Goal: Communication & Community: Answer question/provide support

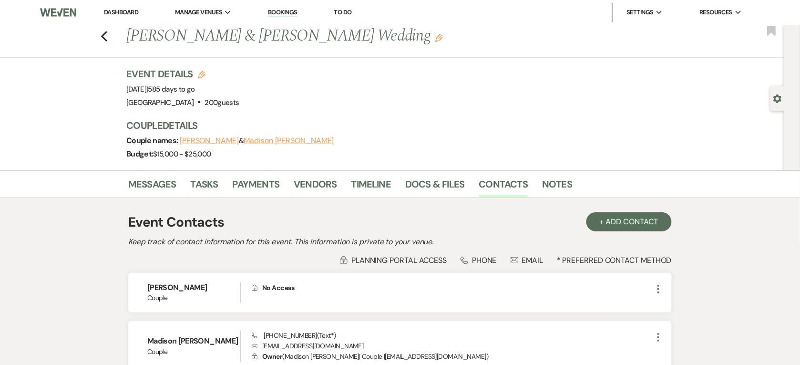
click at [114, 10] on link "Dashboard" at bounding box center [121, 12] width 34 height 8
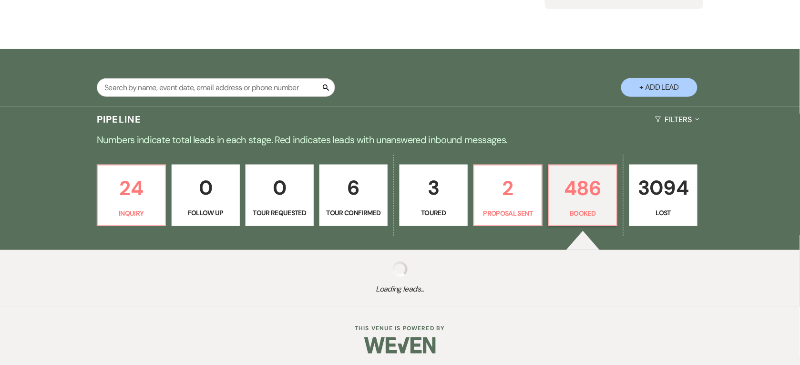
scroll to position [131, 0]
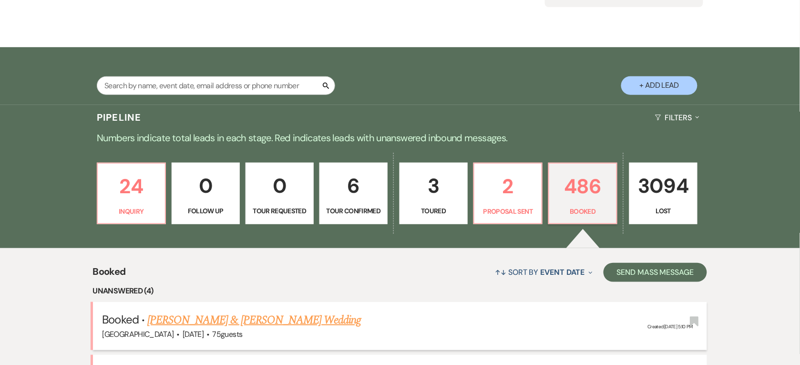
click at [268, 311] on link "[PERSON_NAME] & [PERSON_NAME] Wedding" at bounding box center [254, 319] width 214 height 17
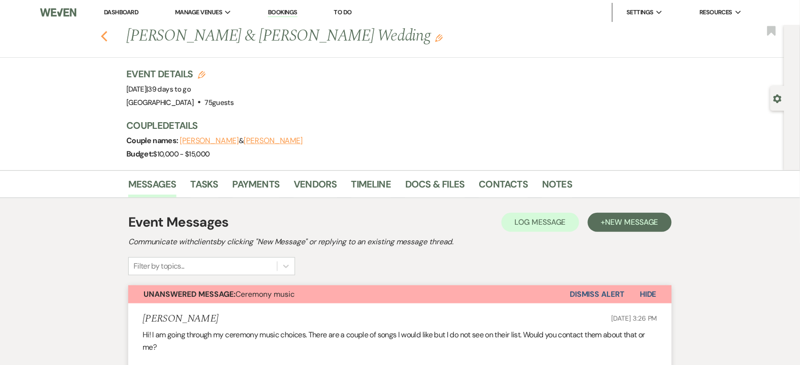
click at [106, 32] on icon "Previous" at bounding box center [104, 36] width 7 height 11
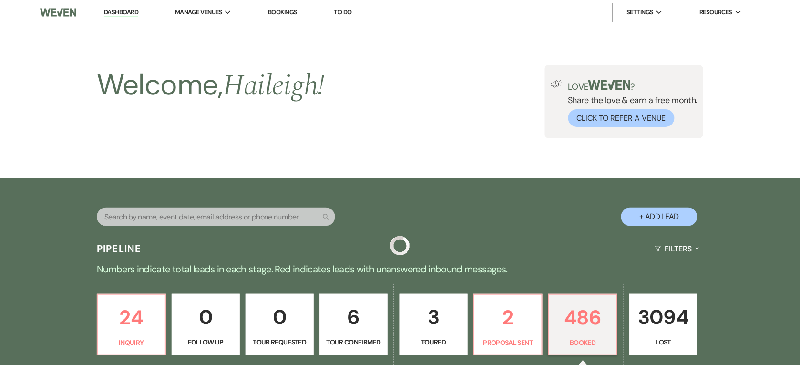
scroll to position [310, 0]
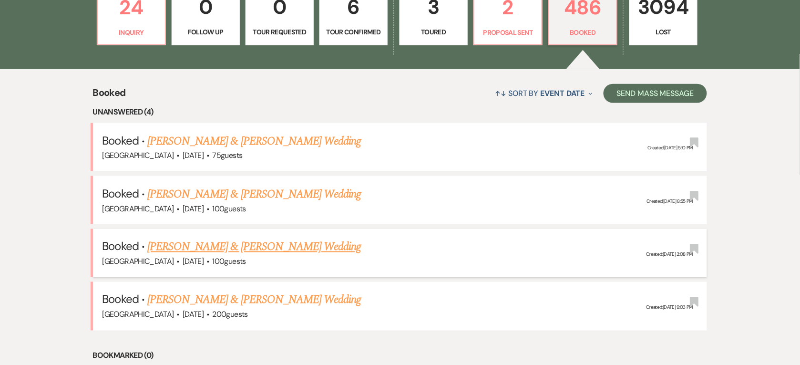
click at [286, 247] on link "[PERSON_NAME] & [PERSON_NAME] Wedding" at bounding box center [254, 246] width 214 height 17
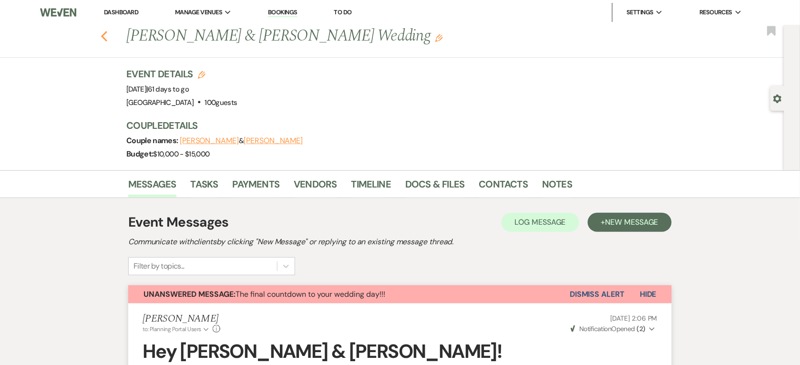
click at [108, 32] on icon "Previous" at bounding box center [104, 36] width 7 height 11
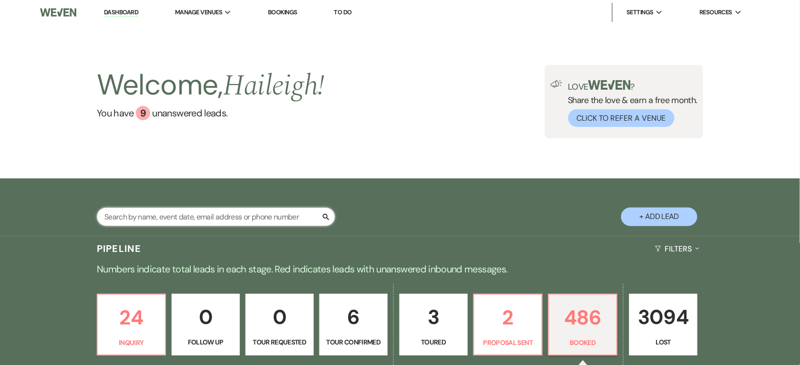
click at [261, 218] on input "text" at bounding box center [216, 216] width 238 height 19
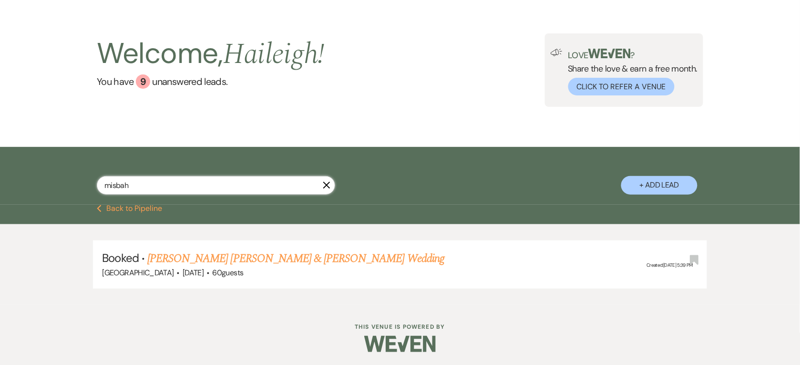
scroll to position [32, 0]
type input "misbah"
click at [266, 253] on link "[PERSON_NAME] [PERSON_NAME] & [PERSON_NAME] Wedding" at bounding box center [295, 257] width 297 height 17
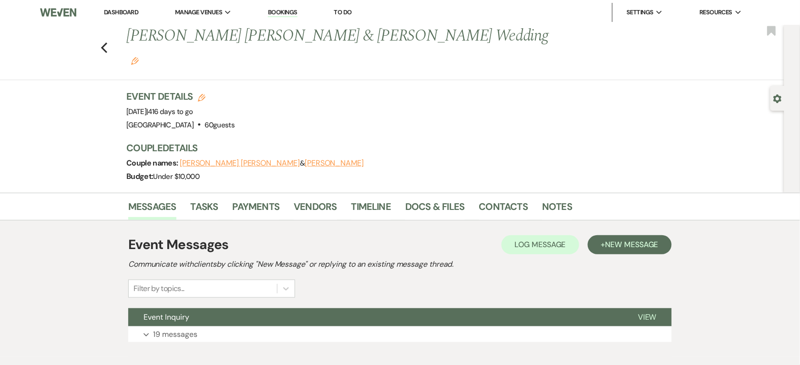
click at [249, 280] on div "Event Messages Log Log Message + New Message Communicate with clients by clicki…" at bounding box center [400, 288] width 544 height 117
click at [249, 308] on button "Event Inquiry" at bounding box center [375, 317] width 495 height 18
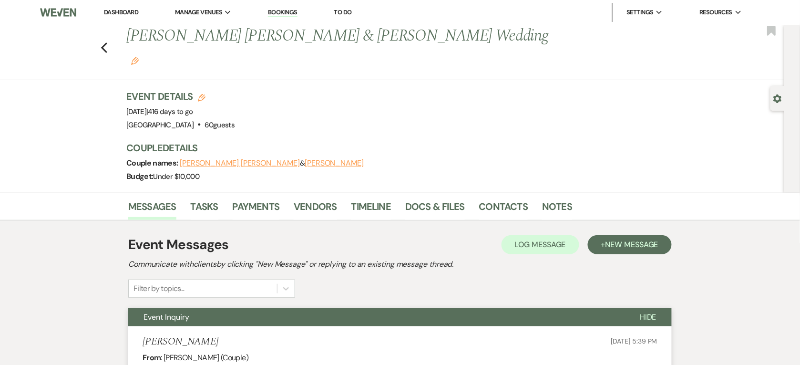
click at [120, 12] on link "Dashboard" at bounding box center [121, 12] width 34 height 8
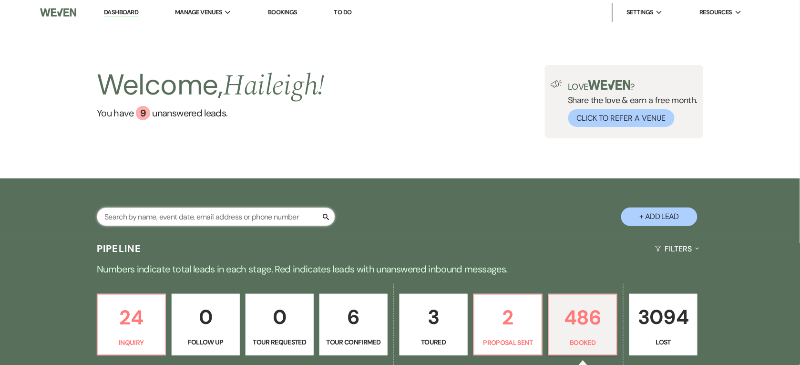
click at [246, 213] on input "text" at bounding box center [216, 216] width 238 height 19
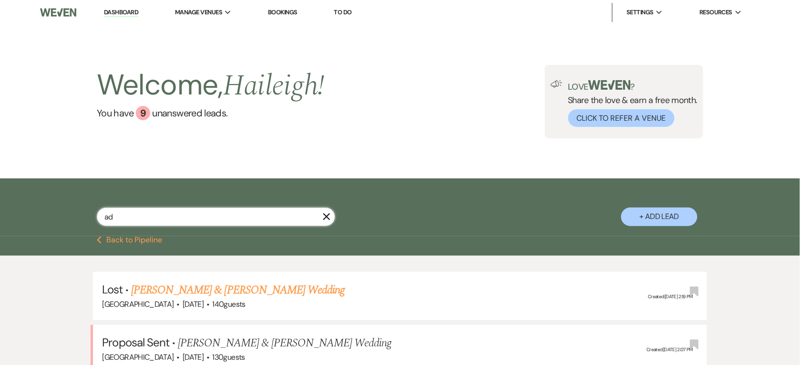
type input "a"
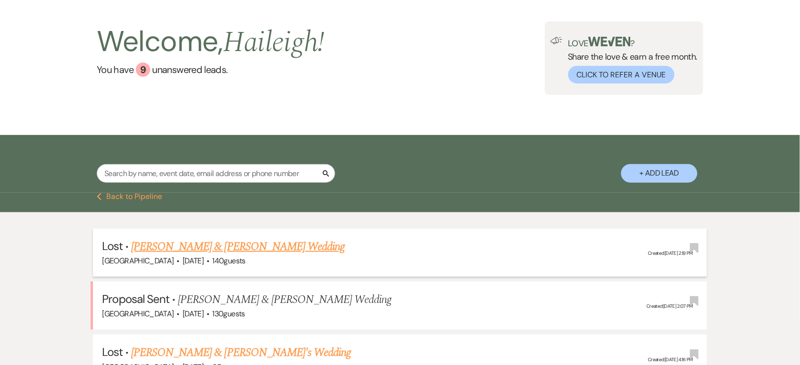
scroll to position [60, 0]
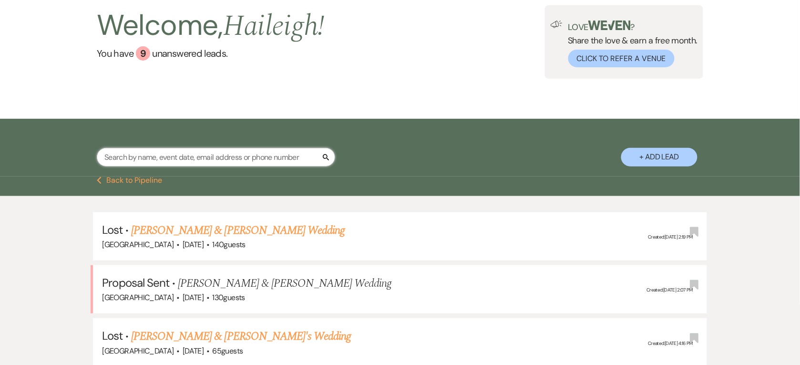
click at [173, 157] on input "text" at bounding box center [216, 157] width 238 height 19
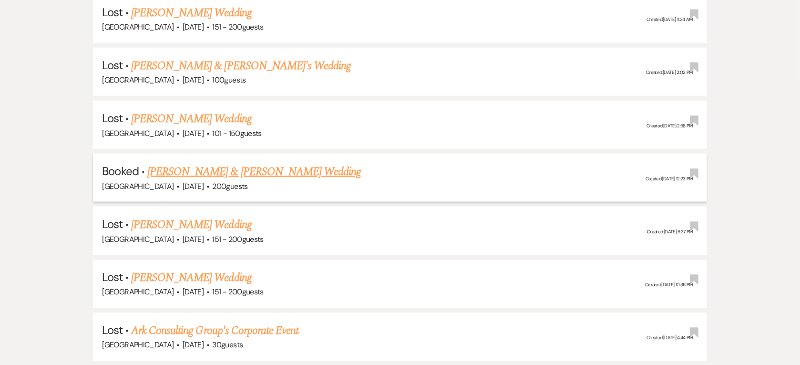
scroll to position [298, 0]
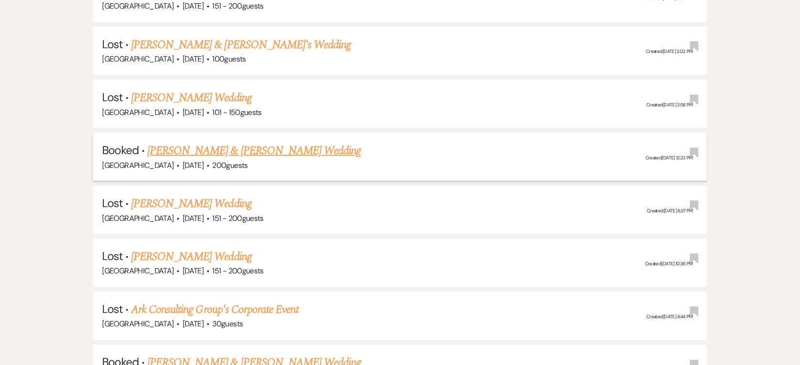
type input "clai"
click at [250, 154] on link "[PERSON_NAME] & [PERSON_NAME] Wedding" at bounding box center [254, 150] width 214 height 17
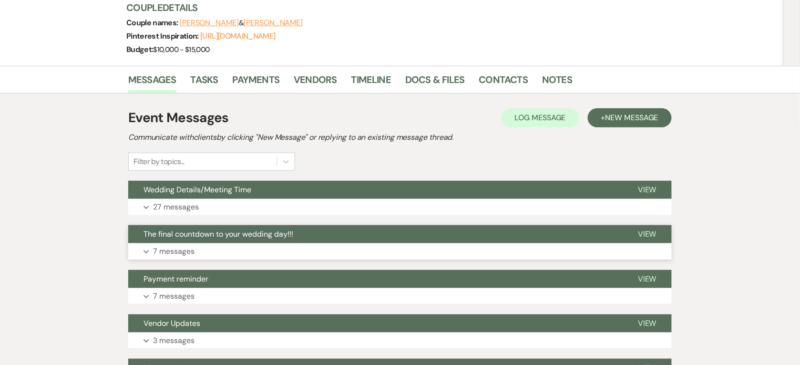
scroll to position [119, 0]
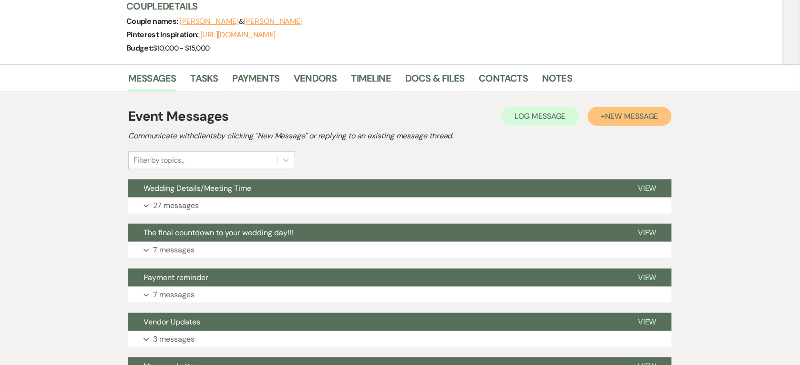
click at [663, 116] on button "+ New Message" at bounding box center [630, 116] width 84 height 19
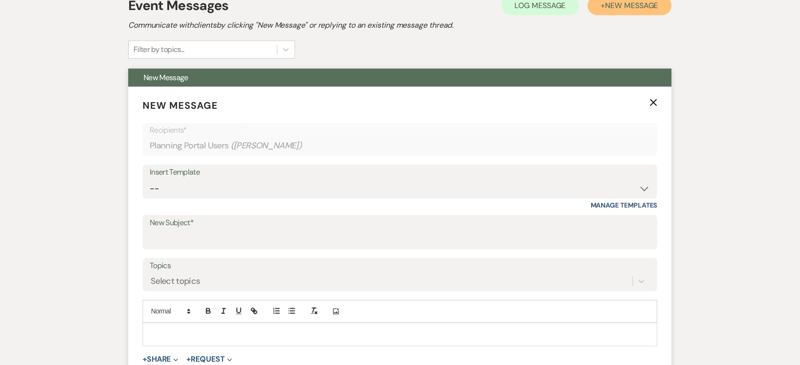
scroll to position [238, 0]
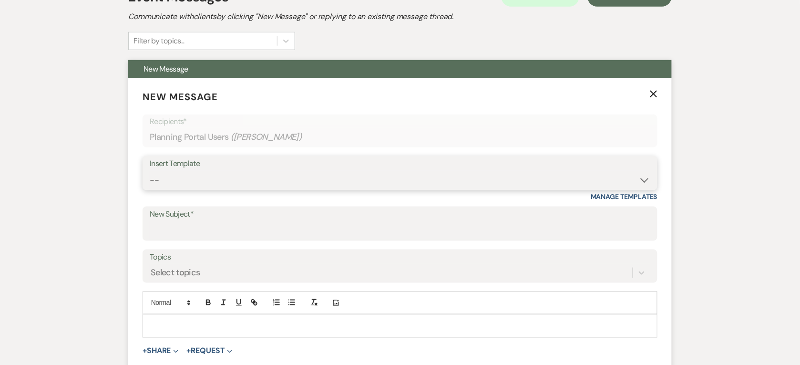
click at [201, 184] on select "-- Weven Planning Portal Introduction (Booked Events) Private Party Inquiry Res…" at bounding box center [400, 180] width 501 height 19
select select "1869"
click at [150, 171] on select "-- Weven Planning Portal Introduction (Booked Events) Private Party Inquiry Res…" at bounding box center [400, 180] width 501 height 19
type input "It's almost your big day!!!"
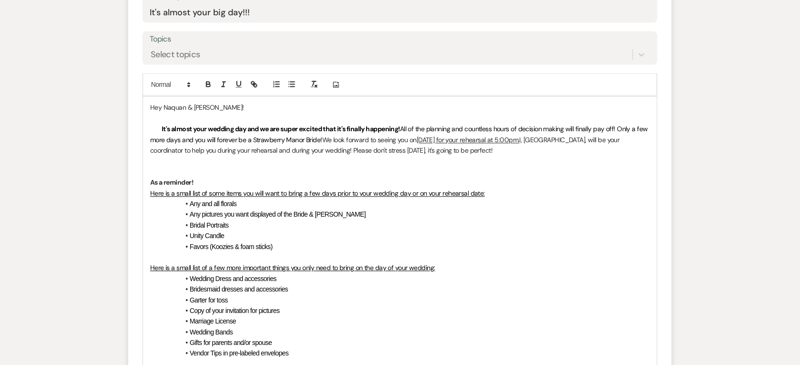
scroll to position [477, 0]
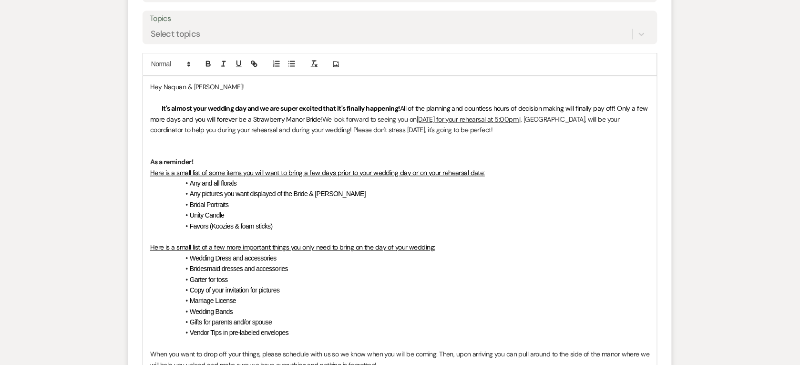
drag, startPoint x: 158, startPoint y: 154, endPoint x: 323, endPoint y: 334, distance: 244.4
click at [323, 334] on div "Hey Naquan & [PERSON_NAME]!   It's almost your wedding day and we are super exc…" at bounding box center [400, 279] width 514 height 406
drag, startPoint x: 430, startPoint y: 119, endPoint x: 566, endPoint y: 124, distance: 135.5
click at [566, 124] on p "It's almost your wedding day and we are super excited that it's finally happeni…" at bounding box center [400, 120] width 500 height 32
drag, startPoint x: 574, startPoint y: 118, endPoint x: 595, endPoint y: 121, distance: 21.6
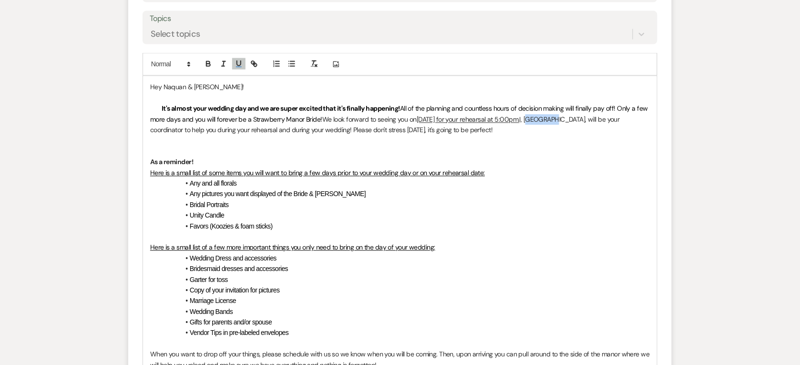
click at [595, 121] on p "It's almost your wedding day and we are super excited that it's finally happeni…" at bounding box center [400, 120] width 500 height 32
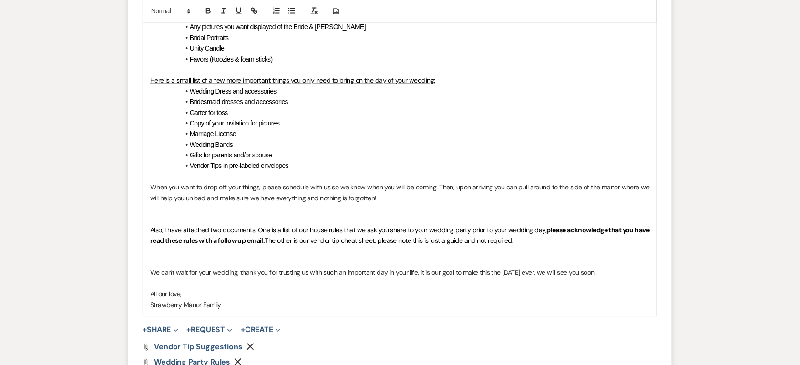
scroll to position [715, 0]
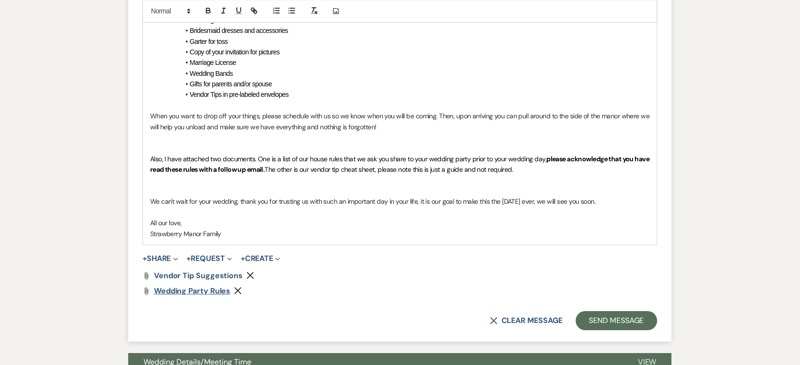
click at [217, 291] on span "Wedding Party Rules" at bounding box center [192, 291] width 76 height 10
click at [58, 198] on div "Messages Tasks Payments Vendors Timeline Docs & Files Contacts Notes Event Mess…" at bounding box center [400, 135] width 800 height 1334
drag, startPoint x: 547, startPoint y: 156, endPoint x: 283, endPoint y: 169, distance: 264.1
click at [283, 169] on p "Also, I have attached two documents. One is a list of our house rules that we a…" at bounding box center [400, 164] width 500 height 21
click at [276, 171] on strong "please acknowledge that you have read these rules with a follow up email." at bounding box center [400, 164] width 501 height 19
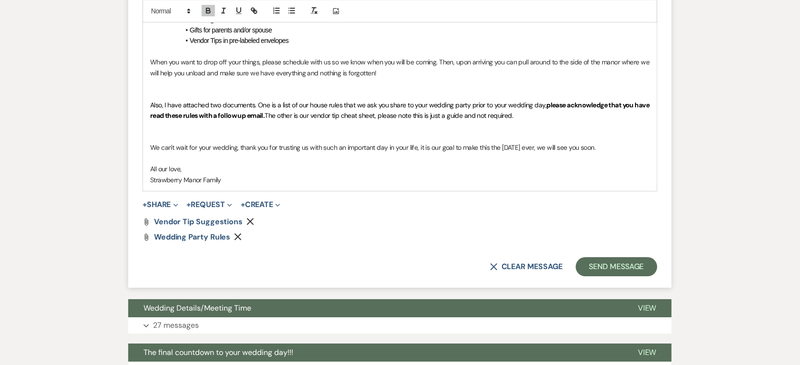
scroll to position [954, 0]
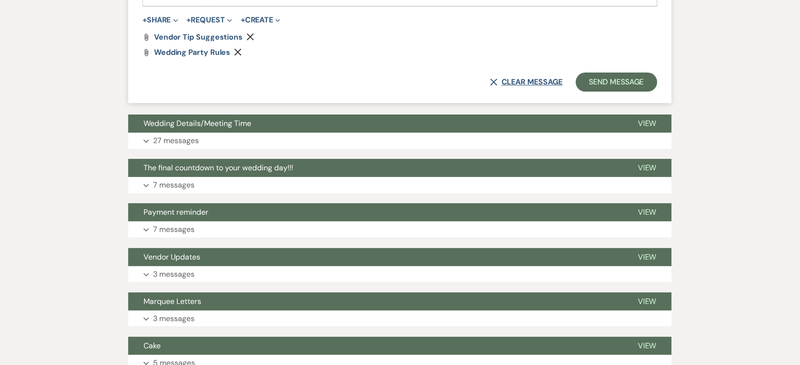
click at [497, 80] on button "X Clear message" at bounding box center [526, 82] width 72 height 8
select select "0"
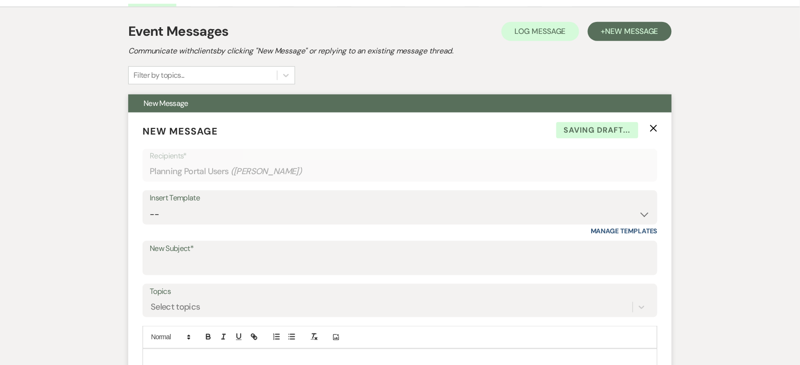
scroll to position [261, 0]
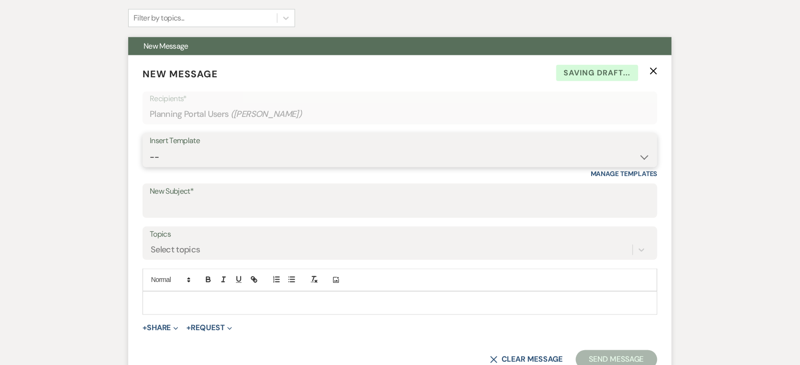
click at [176, 161] on select "-- Weven Planning Portal Introduction (Booked Events) Private Party Inquiry Res…" at bounding box center [400, 157] width 501 height 19
select select "5735"
click at [150, 148] on select "-- Weven Planning Portal Introduction (Booked Events) Private Party Inquiry Res…" at bounding box center [400, 157] width 501 height 19
type input "Honeymoon Suite"
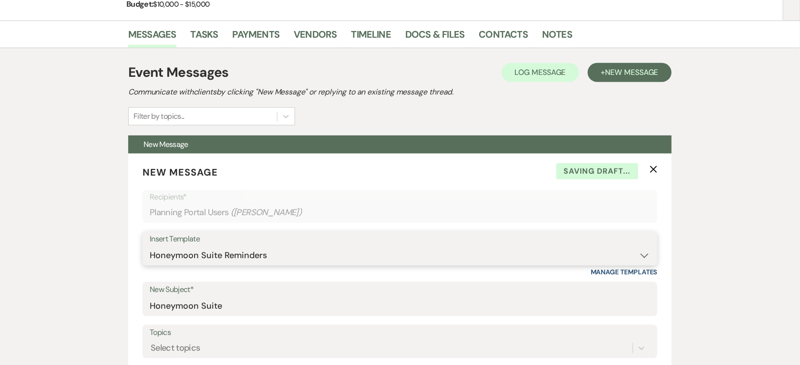
scroll to position [142, 0]
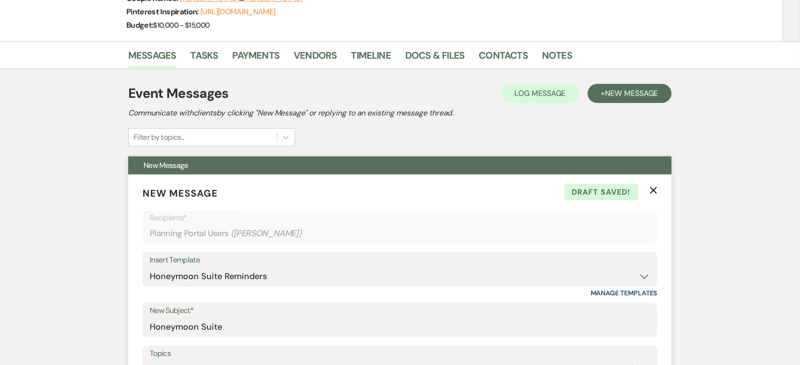
click at [656, 186] on icon "X" at bounding box center [654, 190] width 8 height 8
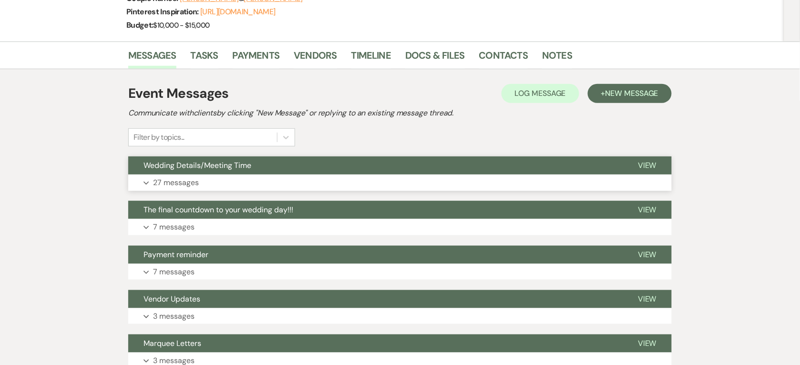
click at [239, 167] on span "Wedding Details/Meeting Time" at bounding box center [198, 165] width 108 height 10
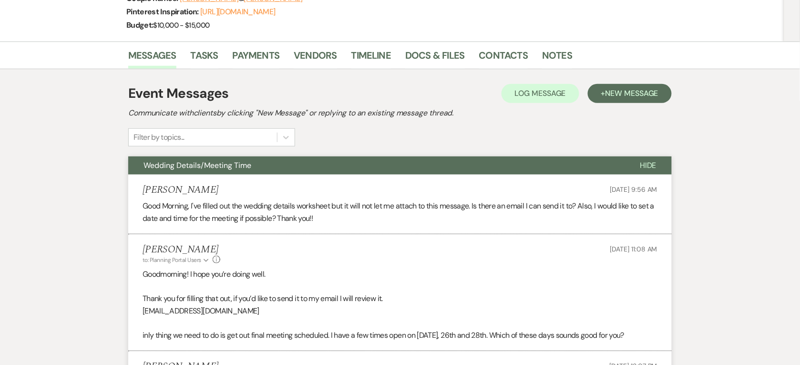
click at [349, 177] on li "[PERSON_NAME] [DATE] 9:56 AM Good Morning, I've filled out the wedding details …" at bounding box center [400, 205] width 544 height 60
click at [350, 165] on button "Wedding Details/Meeting Time" at bounding box center [376, 165] width 497 height 18
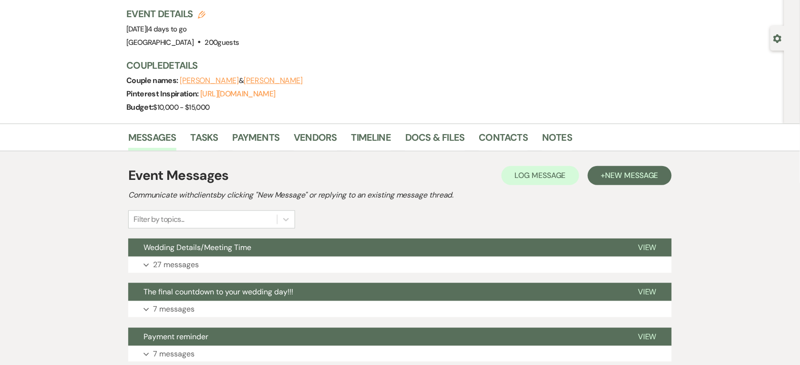
scroll to position [0, 0]
